Goal: Communication & Community: Answer question/provide support

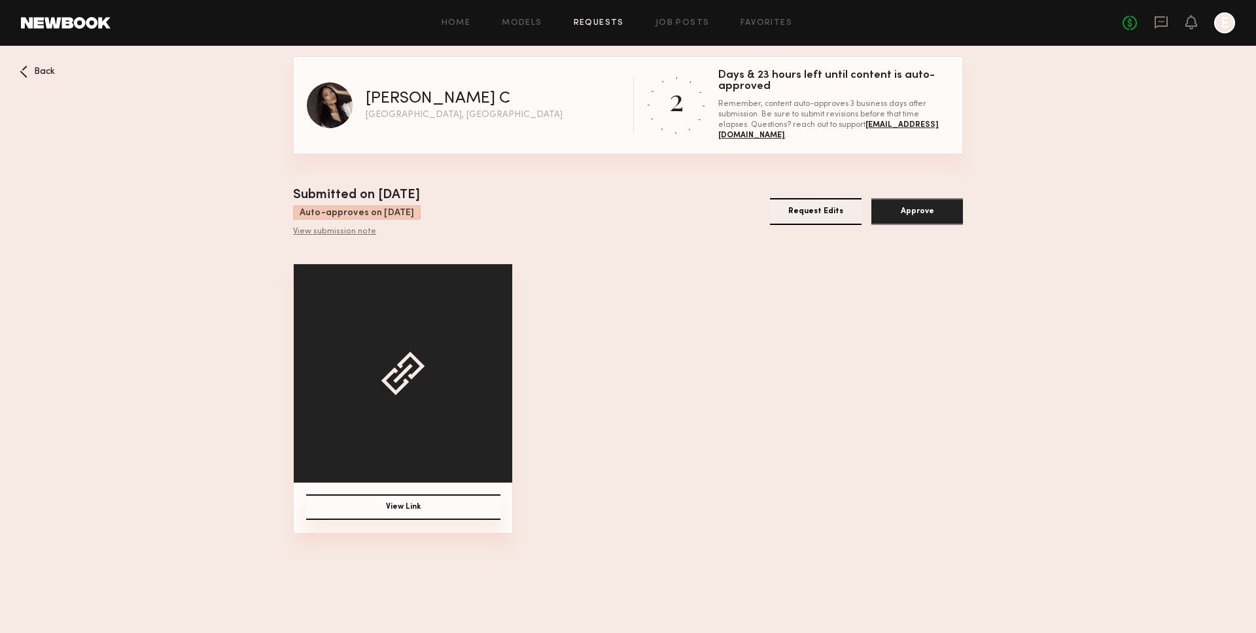
click at [73, 66] on nb-booking-gallery "Back [PERSON_NAME] [GEOGRAPHIC_DATA], [GEOGRAPHIC_DATA] 2 Days & 23 hours left …" at bounding box center [628, 294] width 1256 height 477
click at [35, 67] on span "Back" at bounding box center [44, 71] width 21 height 9
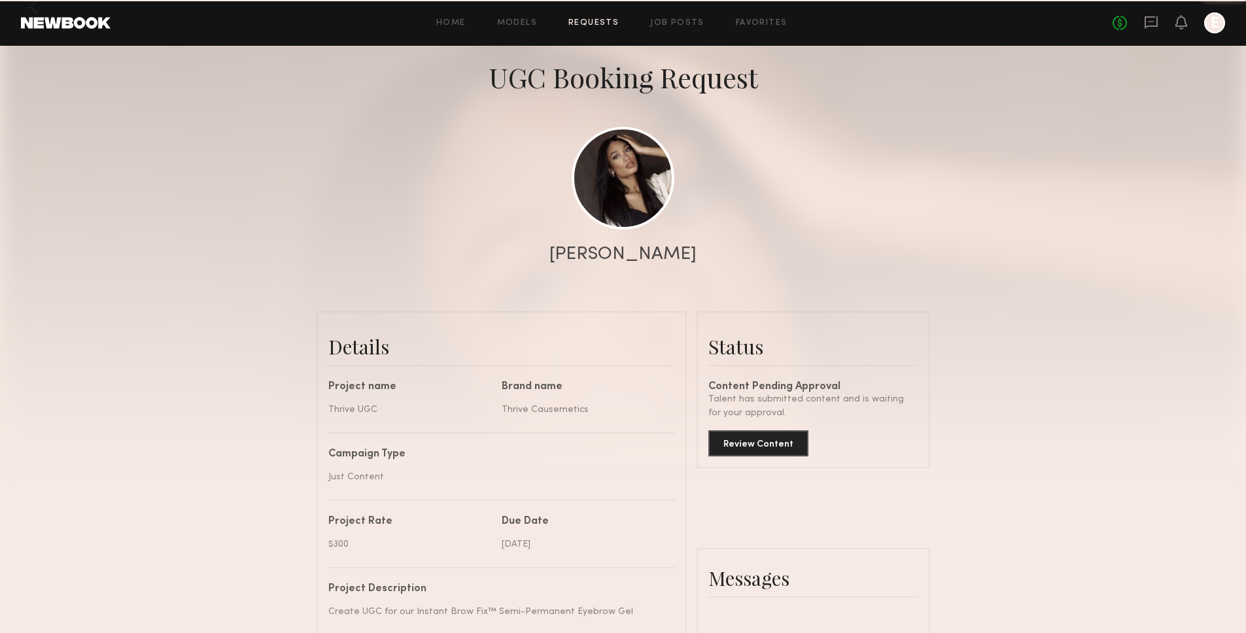
scroll to position [1585, 0]
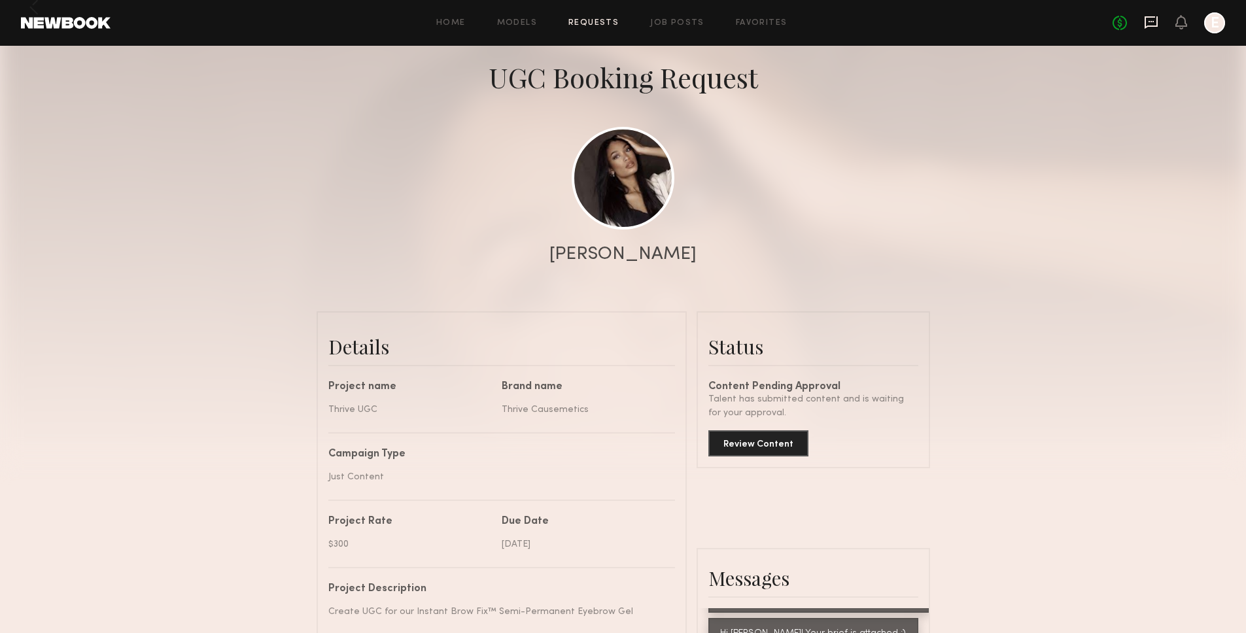
click at [1158, 26] on icon at bounding box center [1151, 22] width 13 height 12
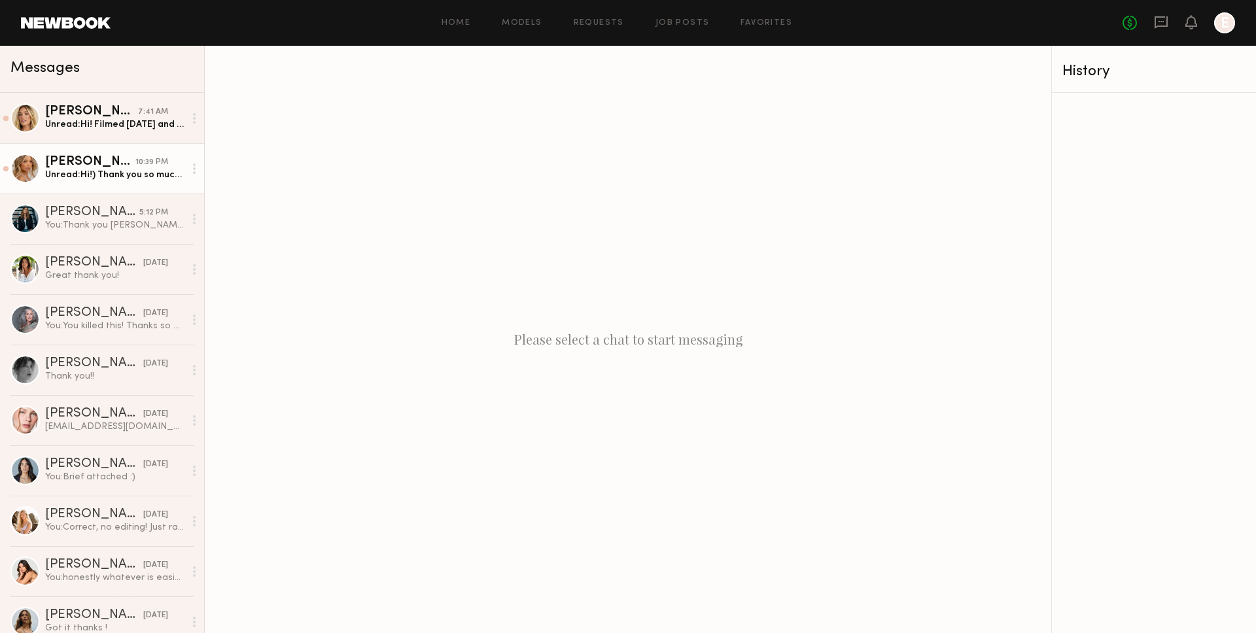
click at [111, 179] on div "Unread: Hi!) Thank you so much, I’ve received the products! I wanted to let you…" at bounding box center [114, 175] width 139 height 12
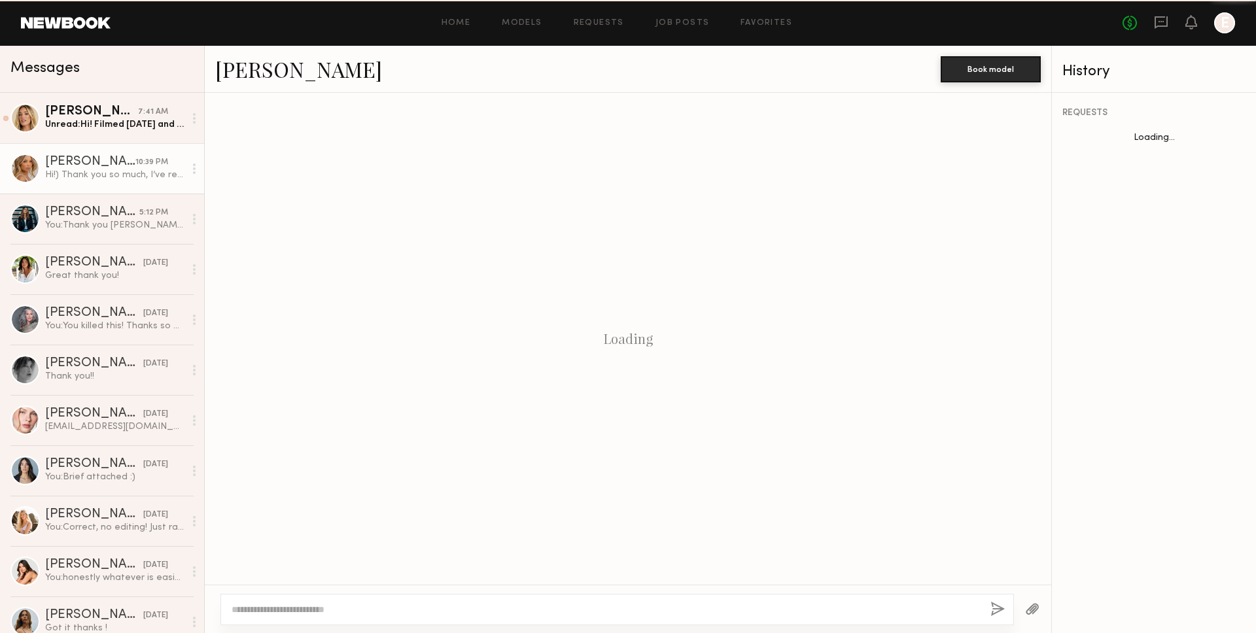
scroll to position [1224, 0]
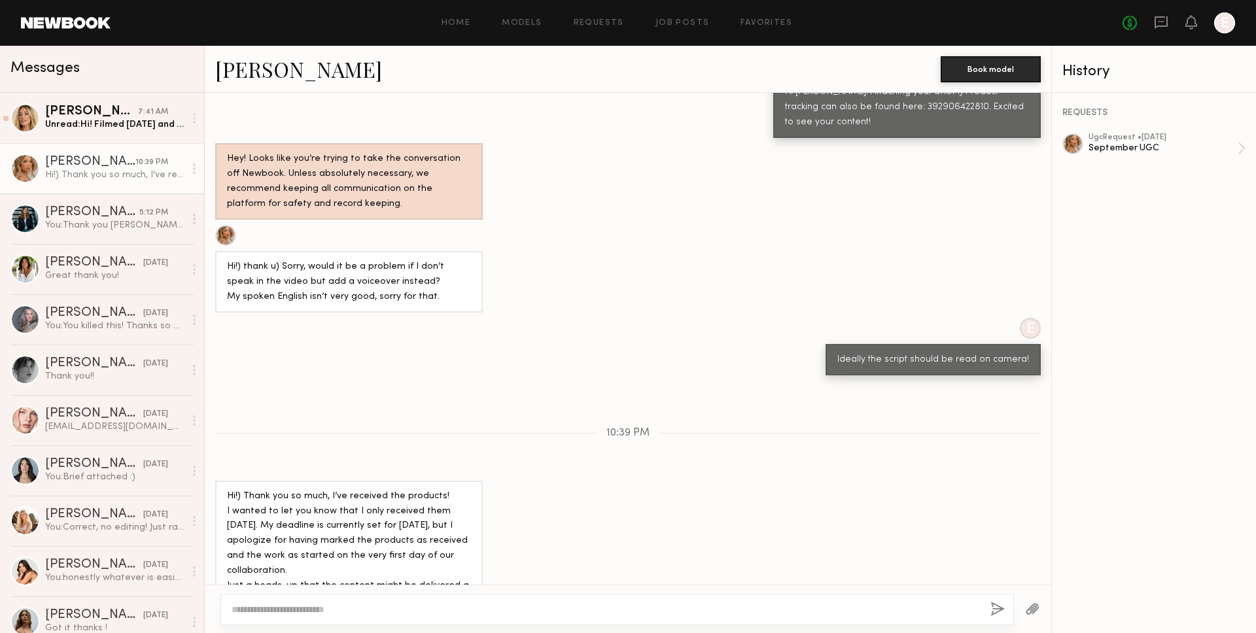
click at [407, 612] on textarea at bounding box center [606, 609] width 748 height 13
click at [1182, 142] on div "September UGC" at bounding box center [1162, 148] width 149 height 12
click at [506, 608] on textarea at bounding box center [606, 609] width 748 height 13
type textarea "**********"
click at [986, 608] on div "**********" at bounding box center [616, 603] width 793 height 44
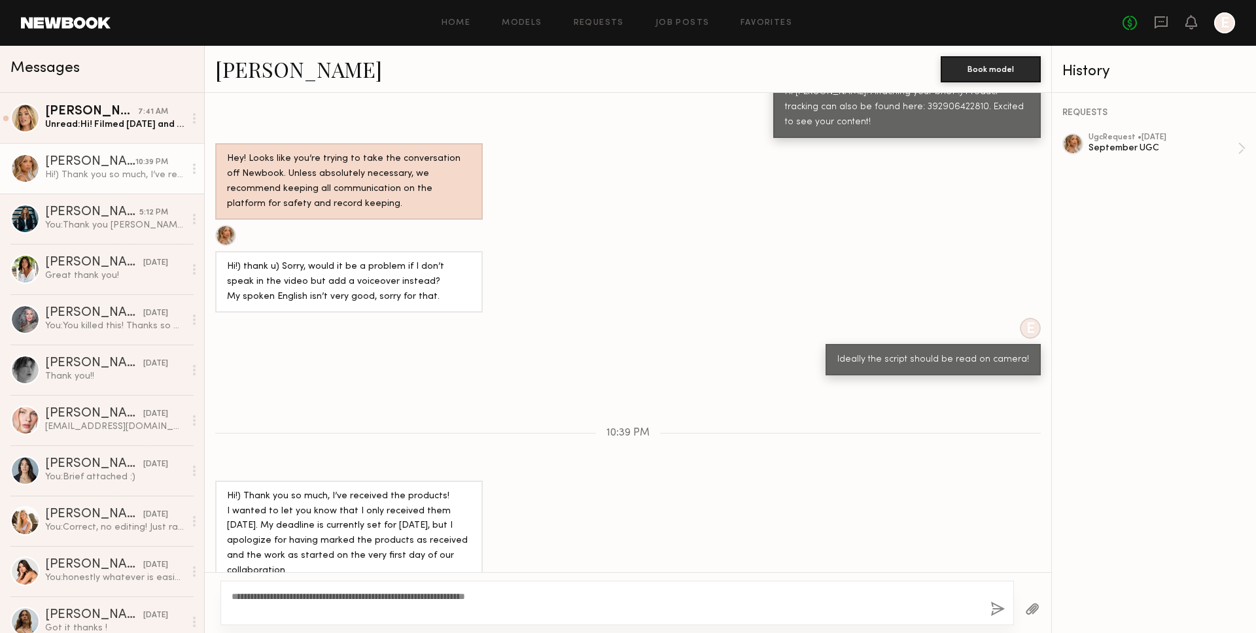
click at [997, 610] on button "button" at bounding box center [997, 610] width 14 height 16
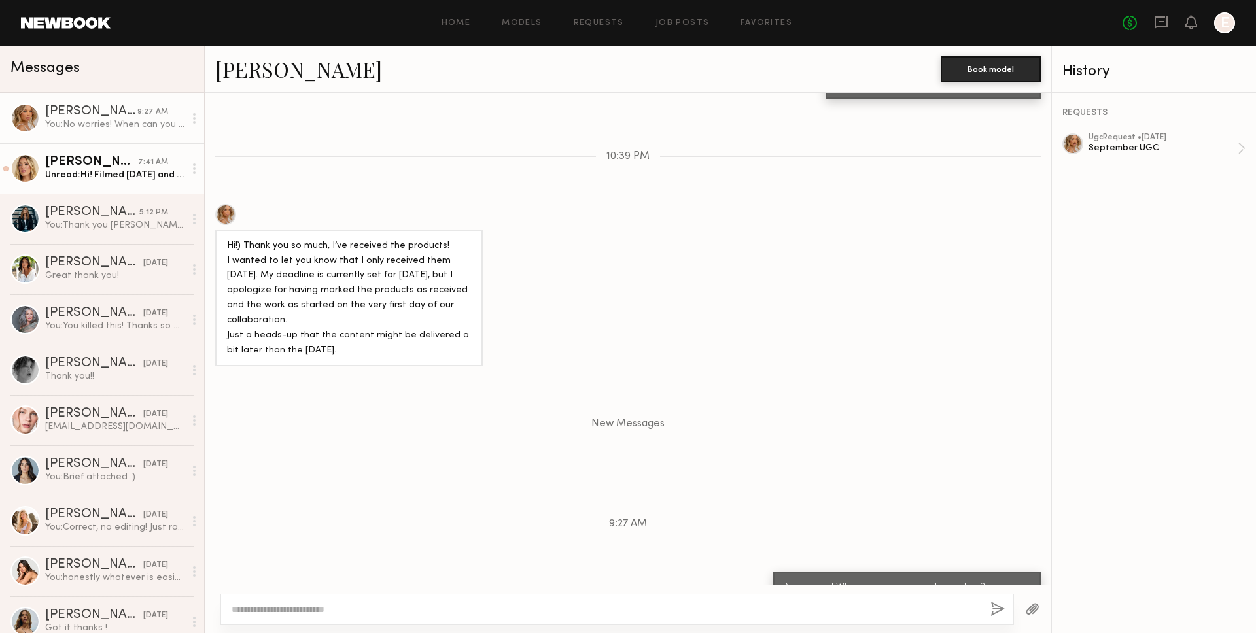
click at [124, 181] on div "Unread: Hi! Filmed yesterday and will have content to you by EOD! Just wanted t…" at bounding box center [114, 175] width 139 height 12
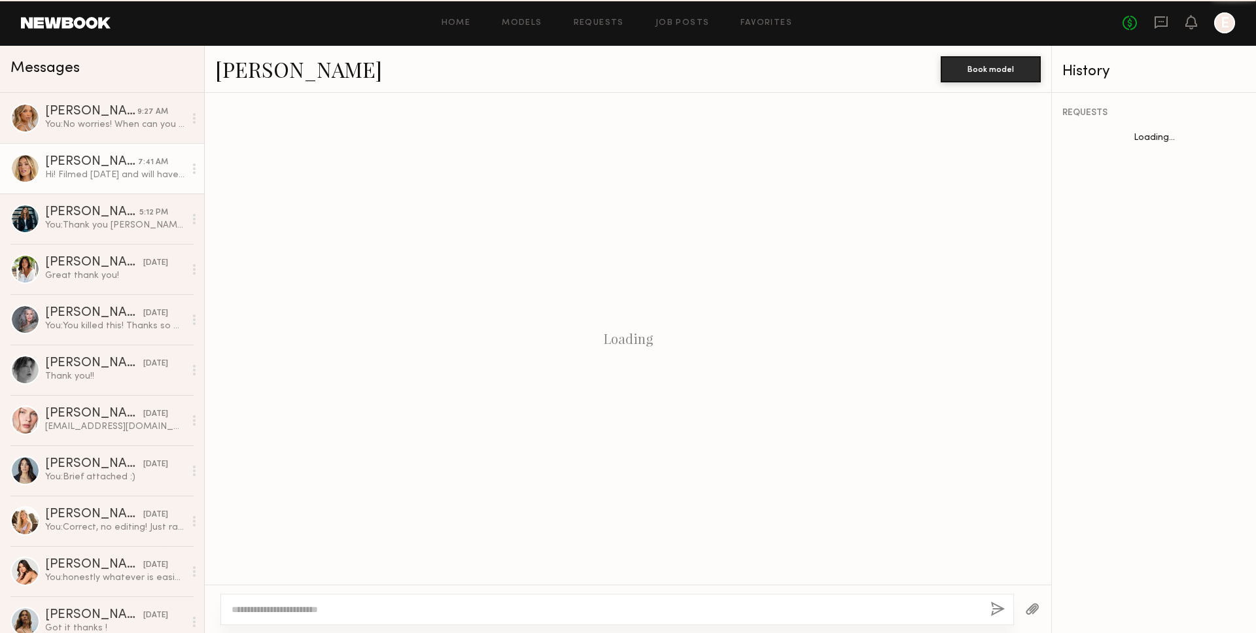
scroll to position [1258, 0]
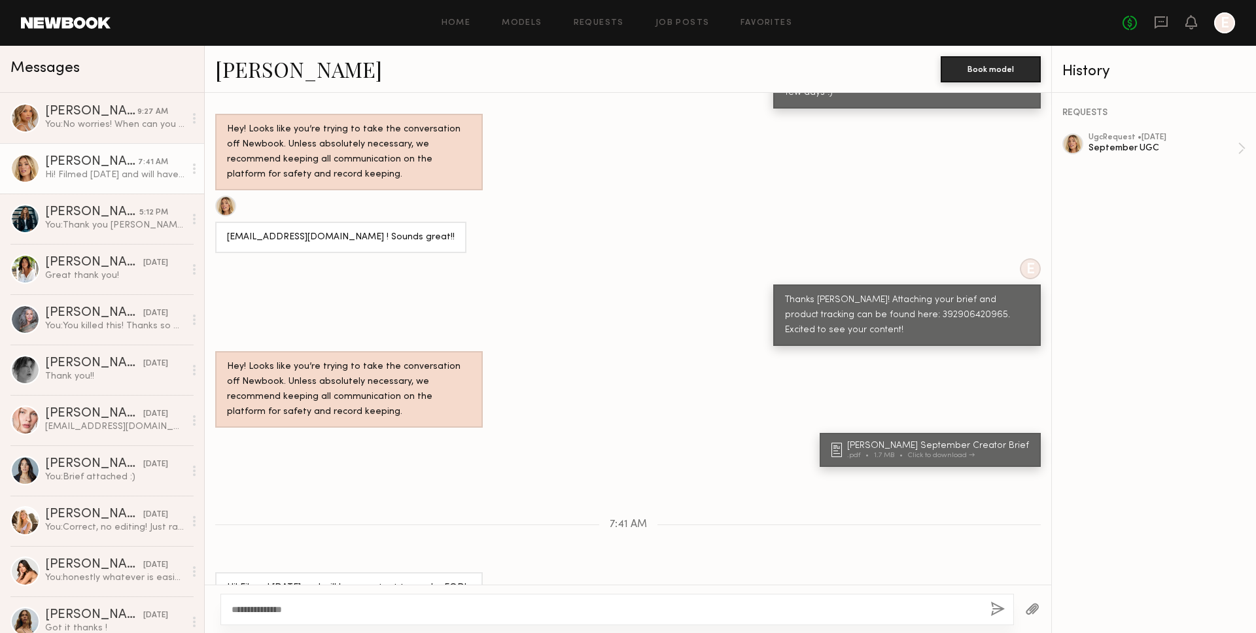
type textarea "**********"
click at [987, 608] on div "**********" at bounding box center [616, 609] width 793 height 31
click at [993, 608] on button "button" at bounding box center [997, 610] width 14 height 16
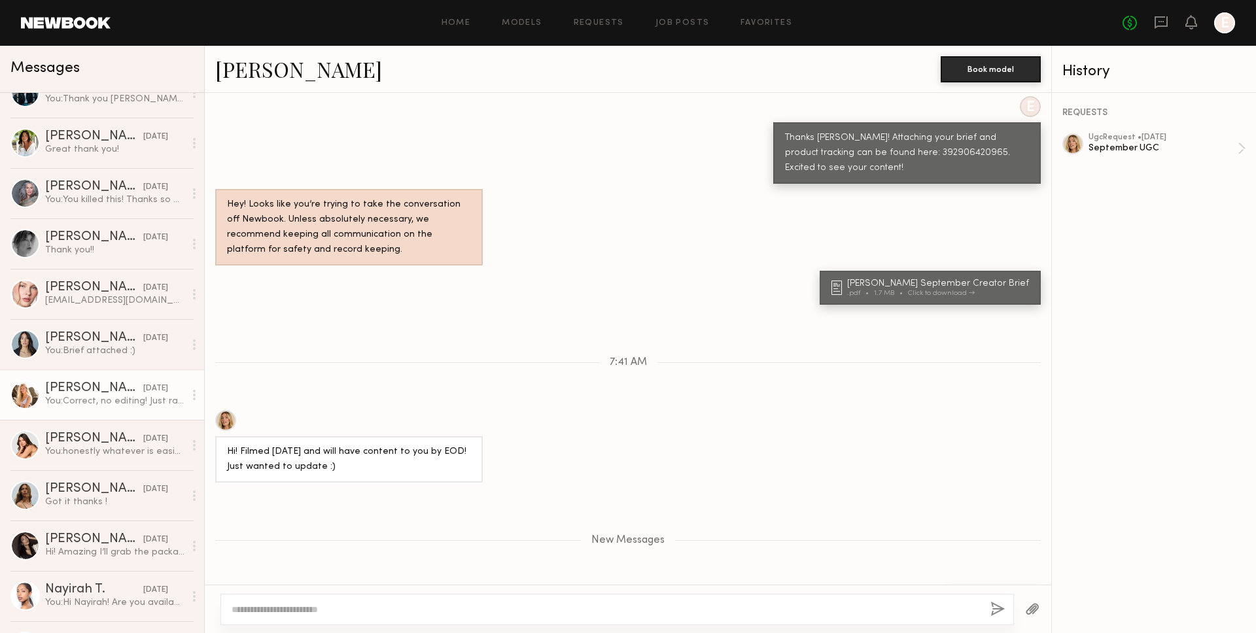
scroll to position [135, 0]
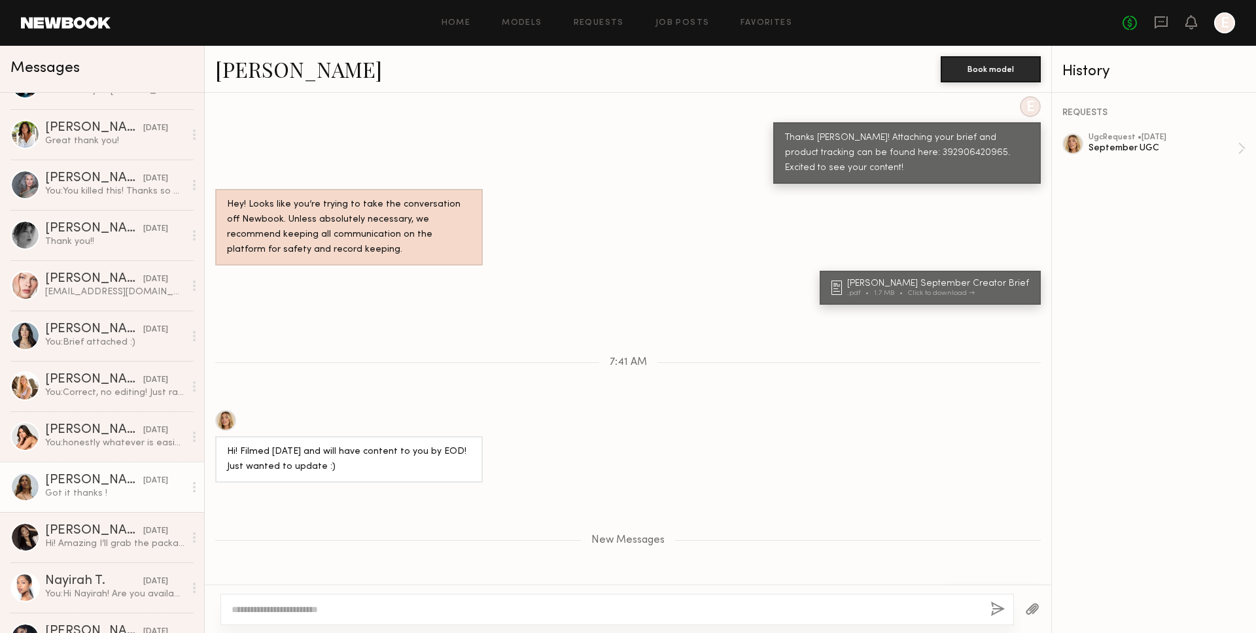
click at [55, 502] on link "Jana C. 09/05/2025 Got it thanks !" at bounding box center [102, 487] width 204 height 50
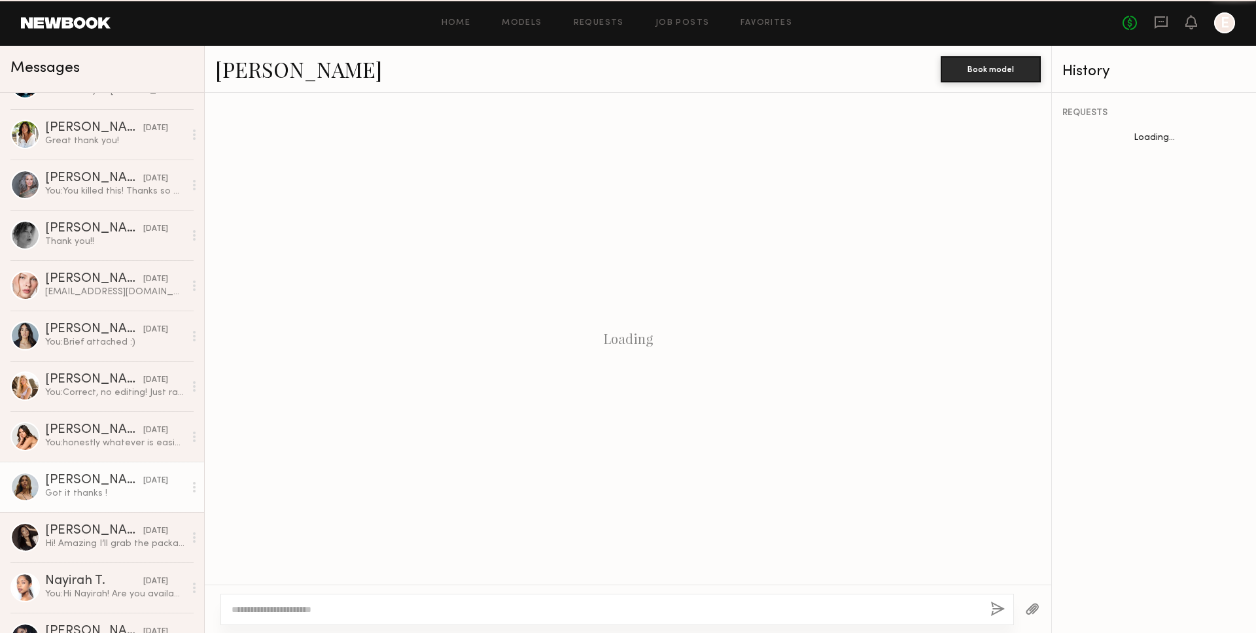
scroll to position [666, 0]
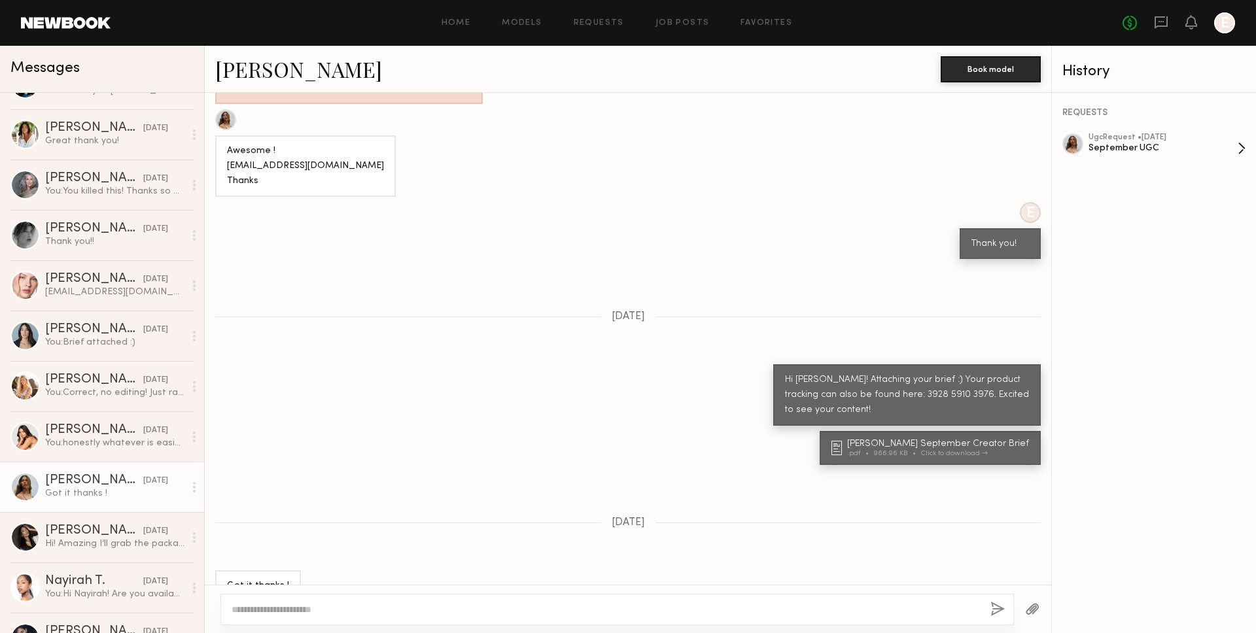
click at [1194, 135] on div "ugc Request • 09/03/2025" at bounding box center [1162, 137] width 149 height 9
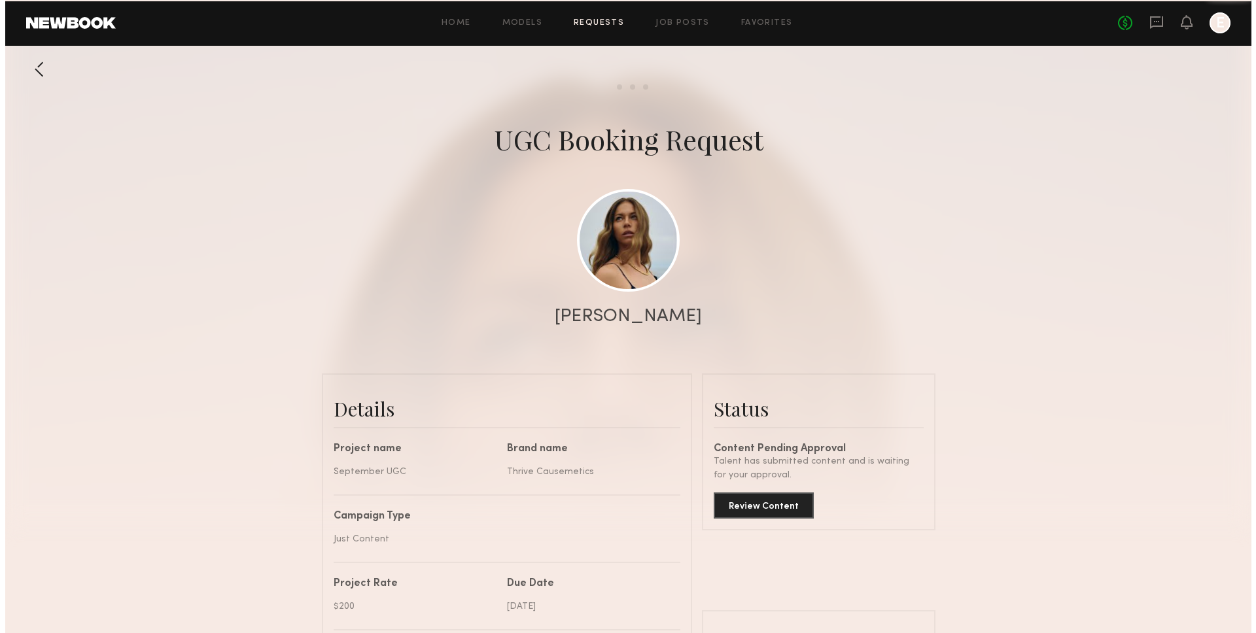
scroll to position [1087, 0]
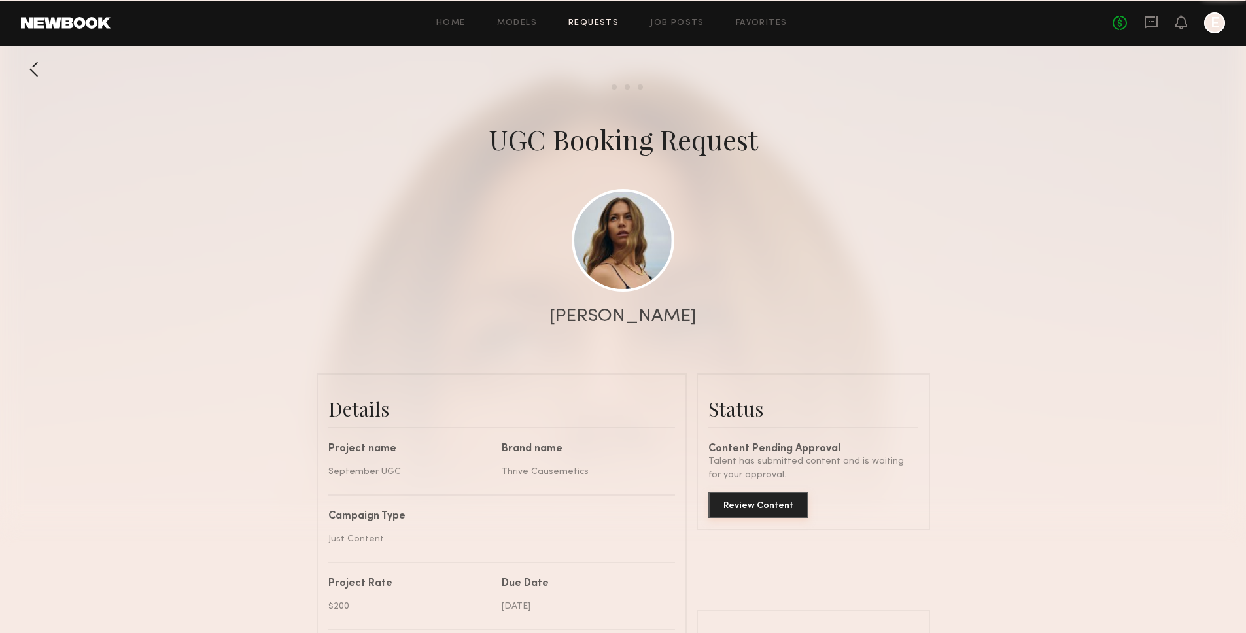
click at [773, 515] on button "Review Content" at bounding box center [758, 505] width 100 height 26
